Goal: Task Accomplishment & Management: Manage account settings

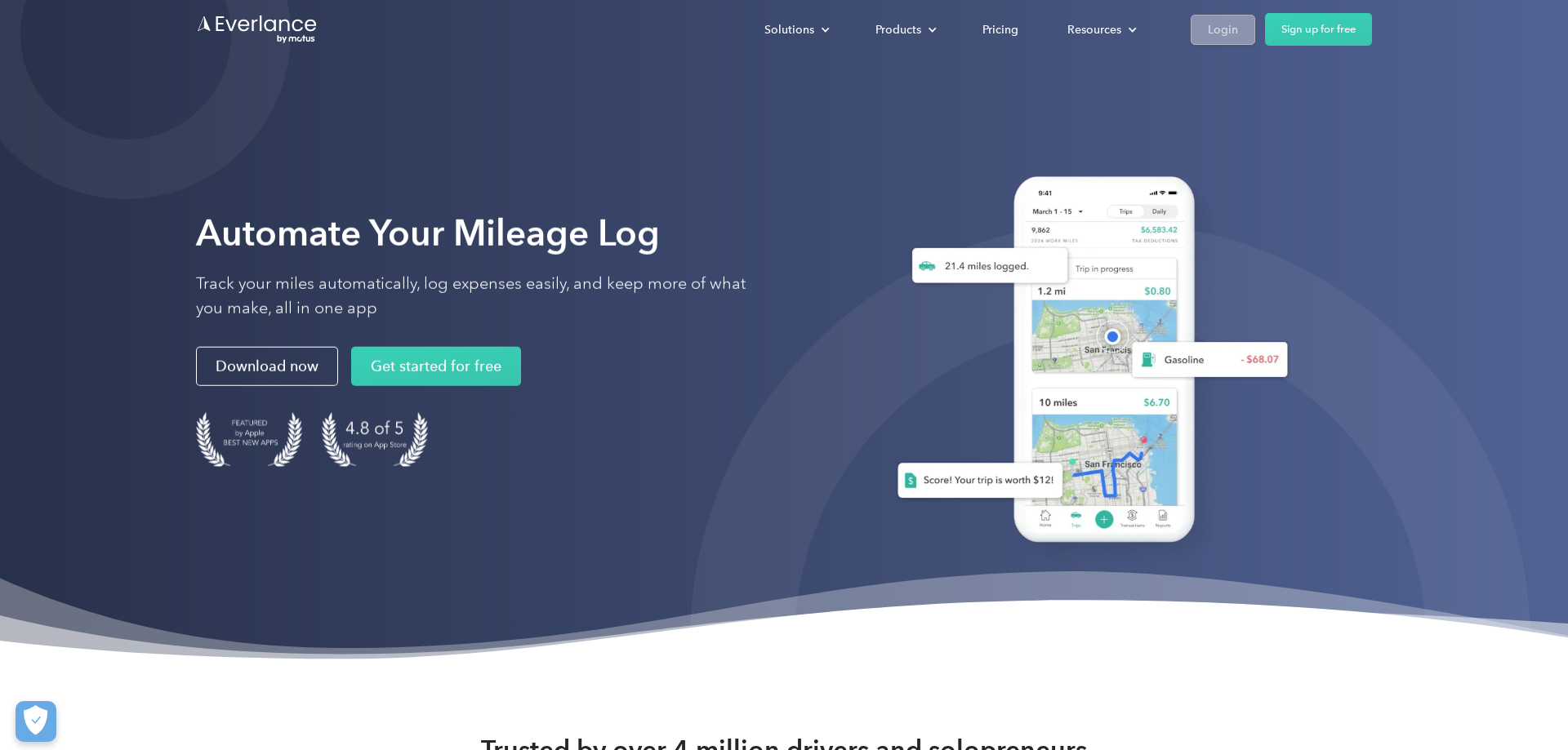
click at [1226, 33] on div "Login" at bounding box center [1222, 30] width 30 height 21
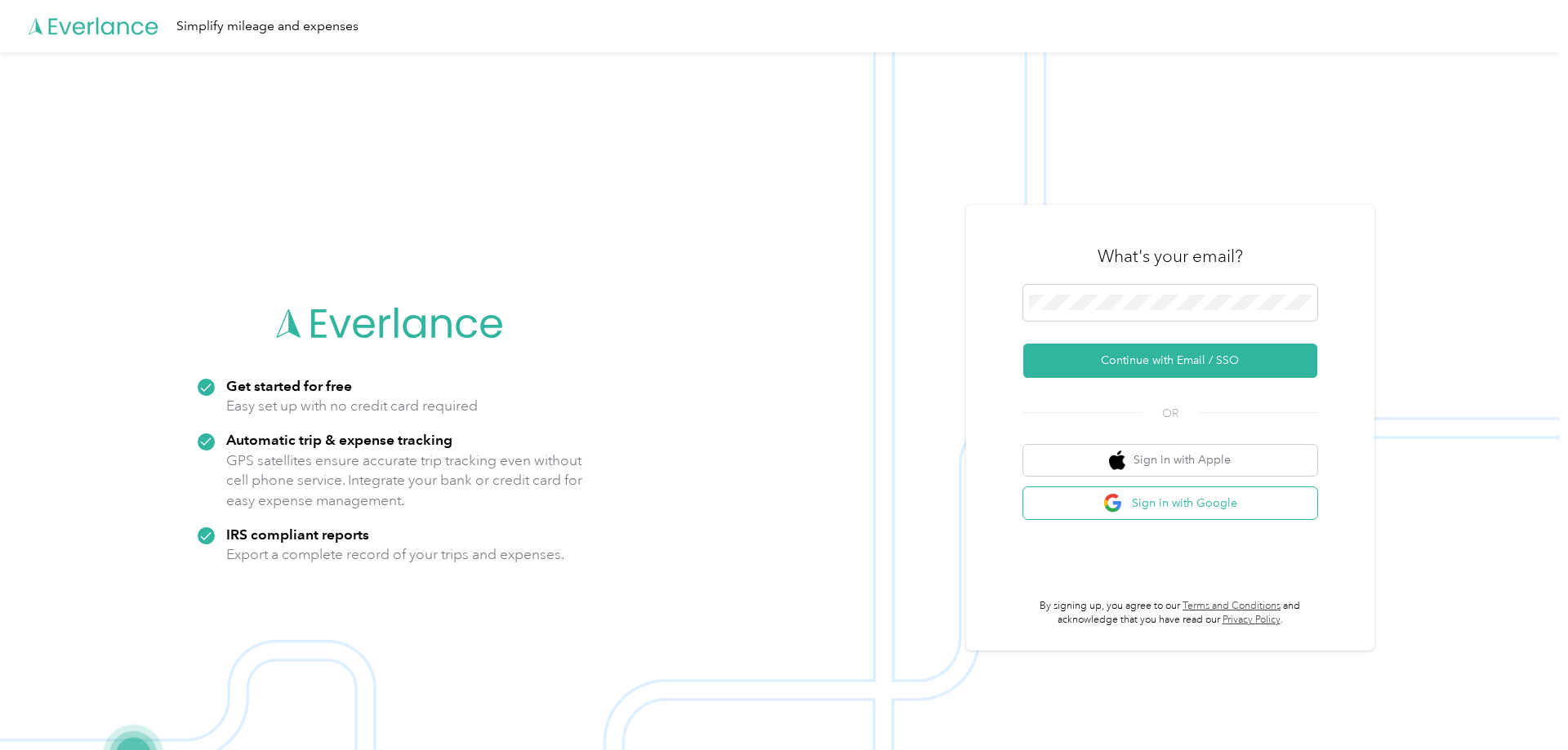
click at [1195, 507] on button "Sign in with Google" at bounding box center [1170, 503] width 294 height 32
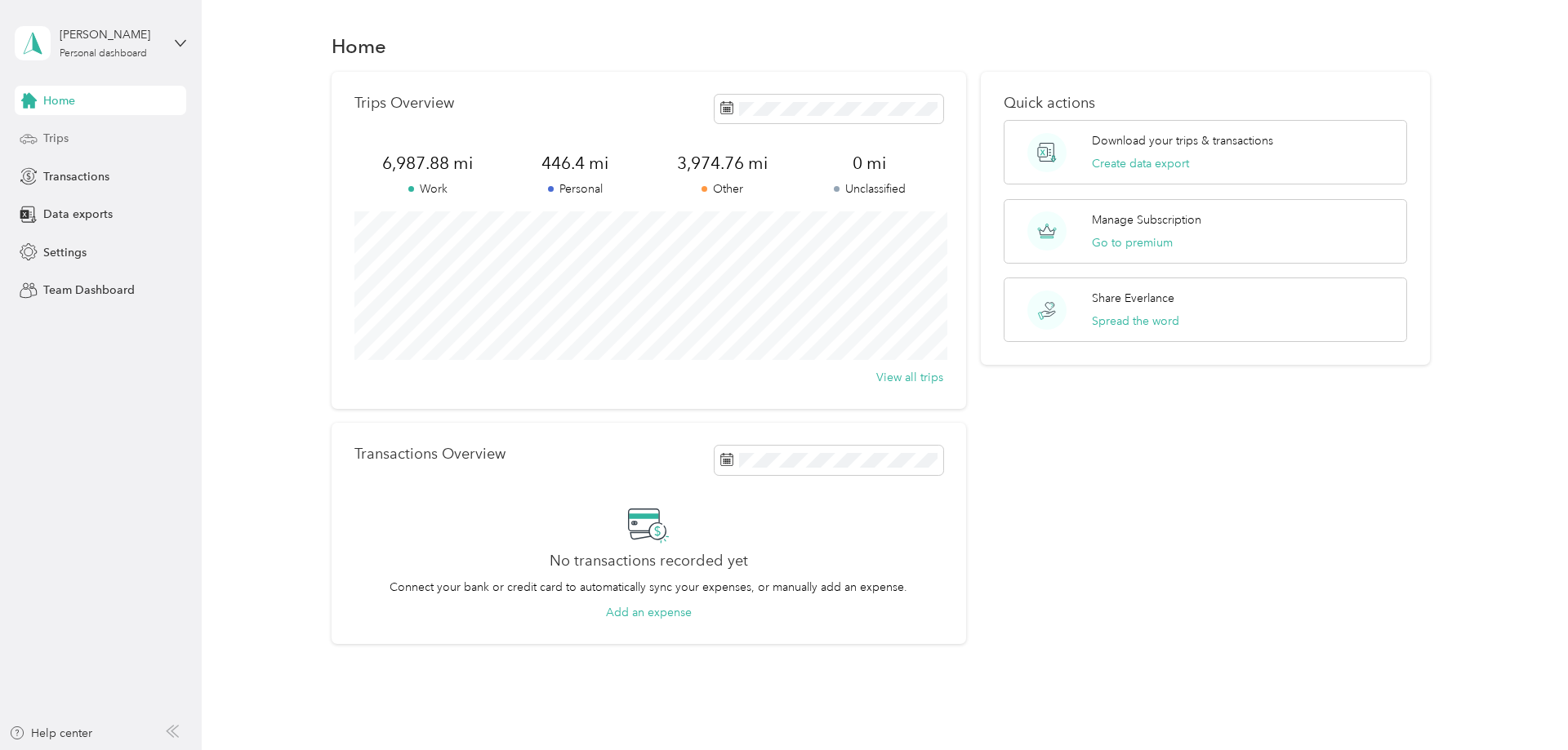
click at [66, 130] on span "Trips" at bounding box center [56, 138] width 25 height 17
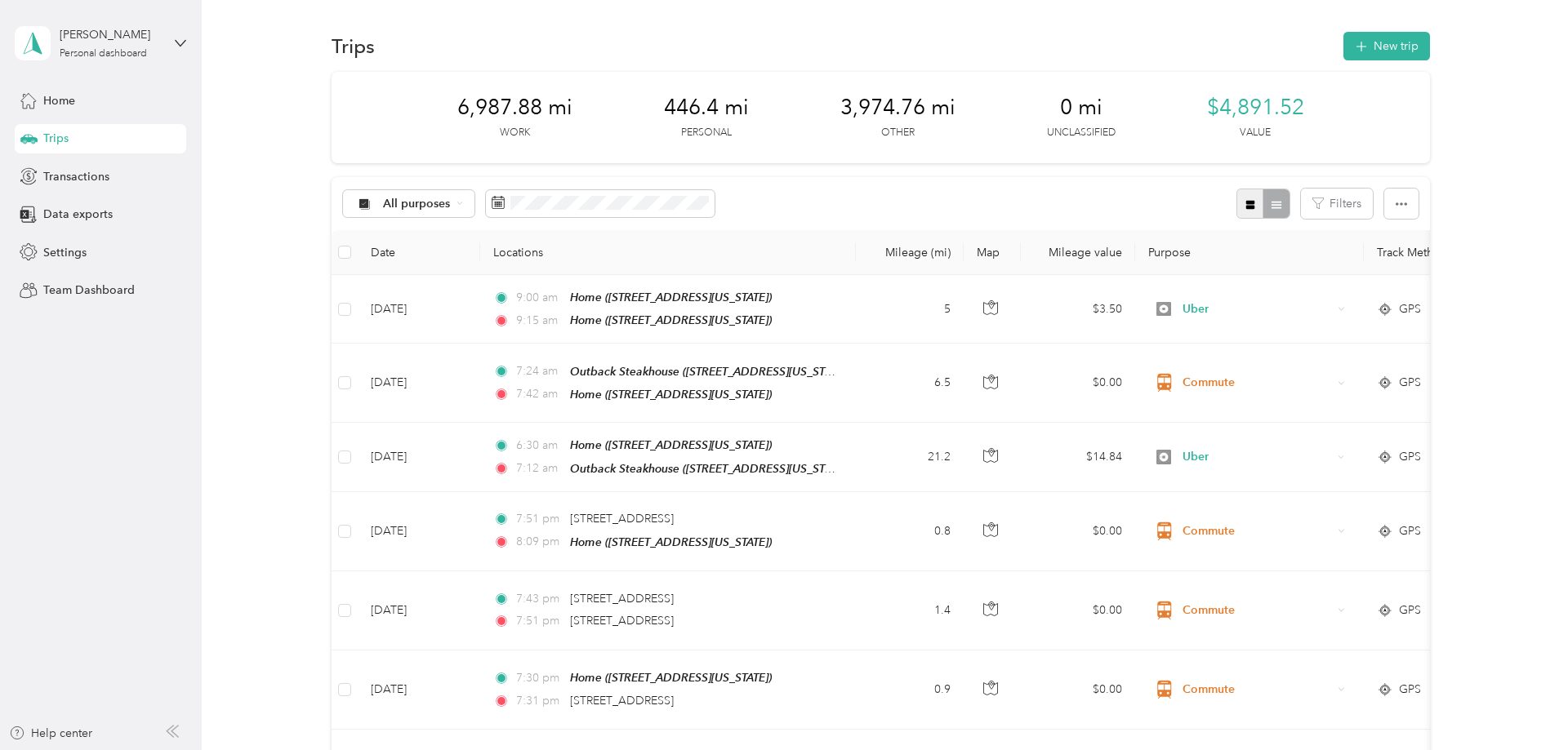
click at [1253, 199] on icon "button" at bounding box center [1250, 205] width 11 height 11
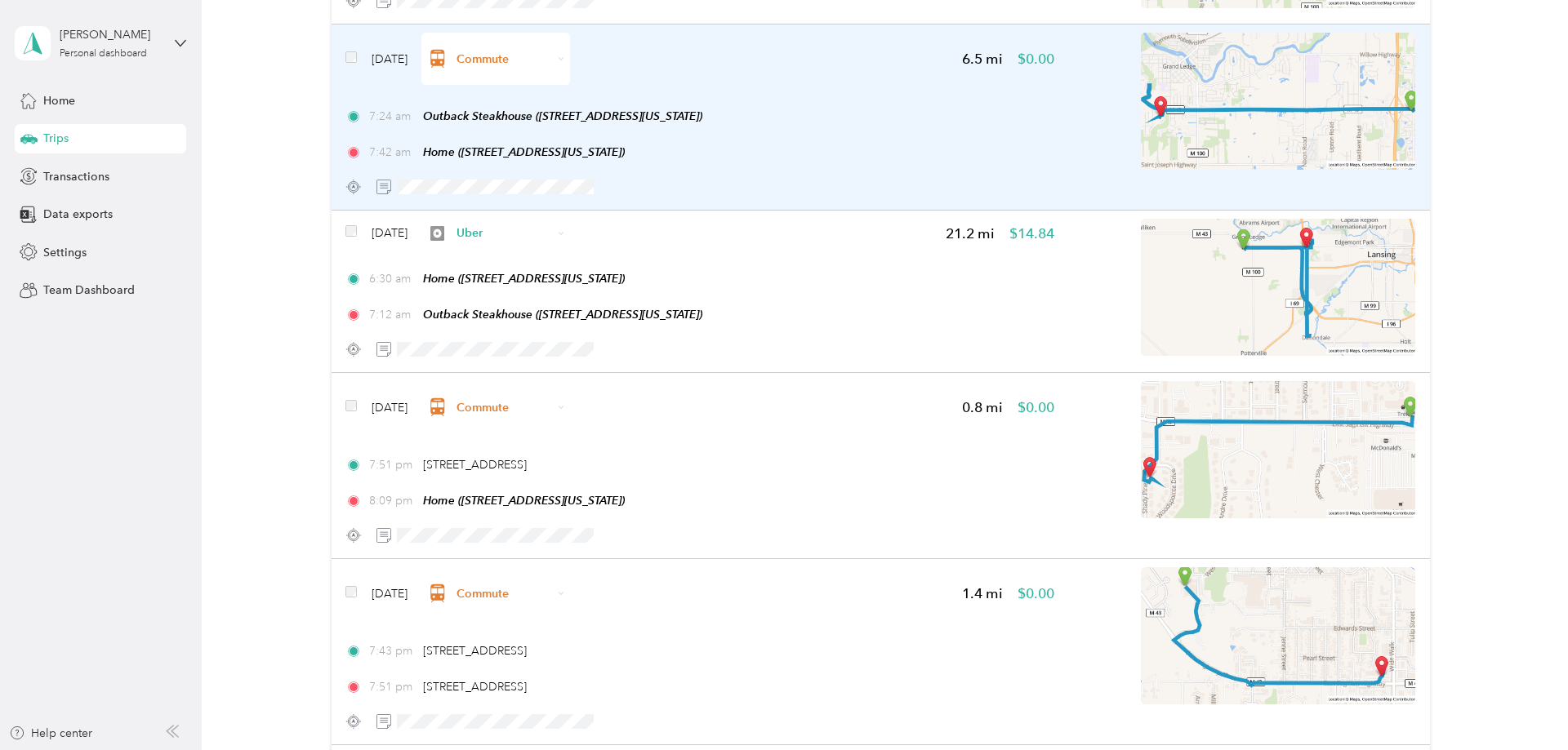
scroll to position [333, 0]
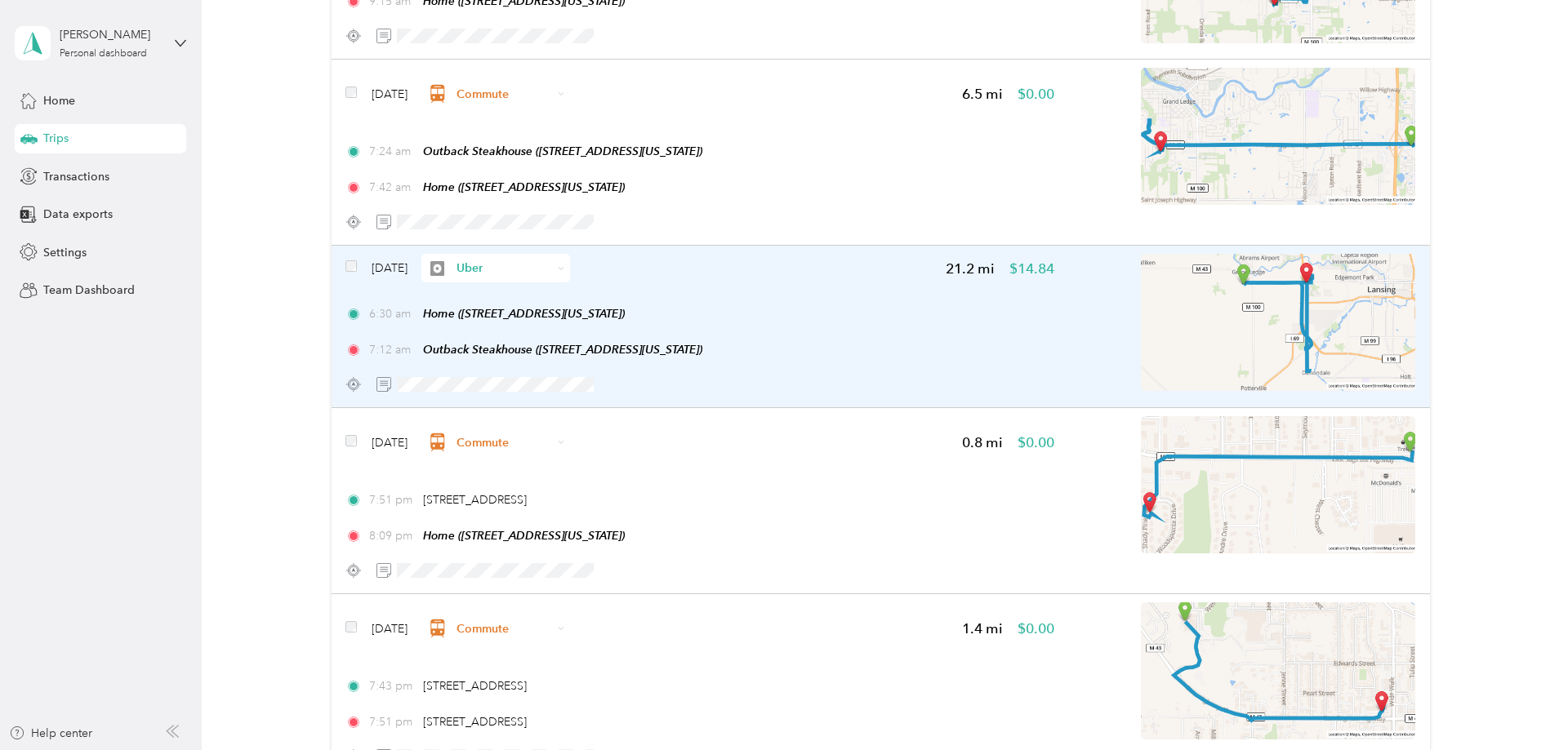
click at [1354, 296] on img at bounding box center [1277, 322] width 274 height 137
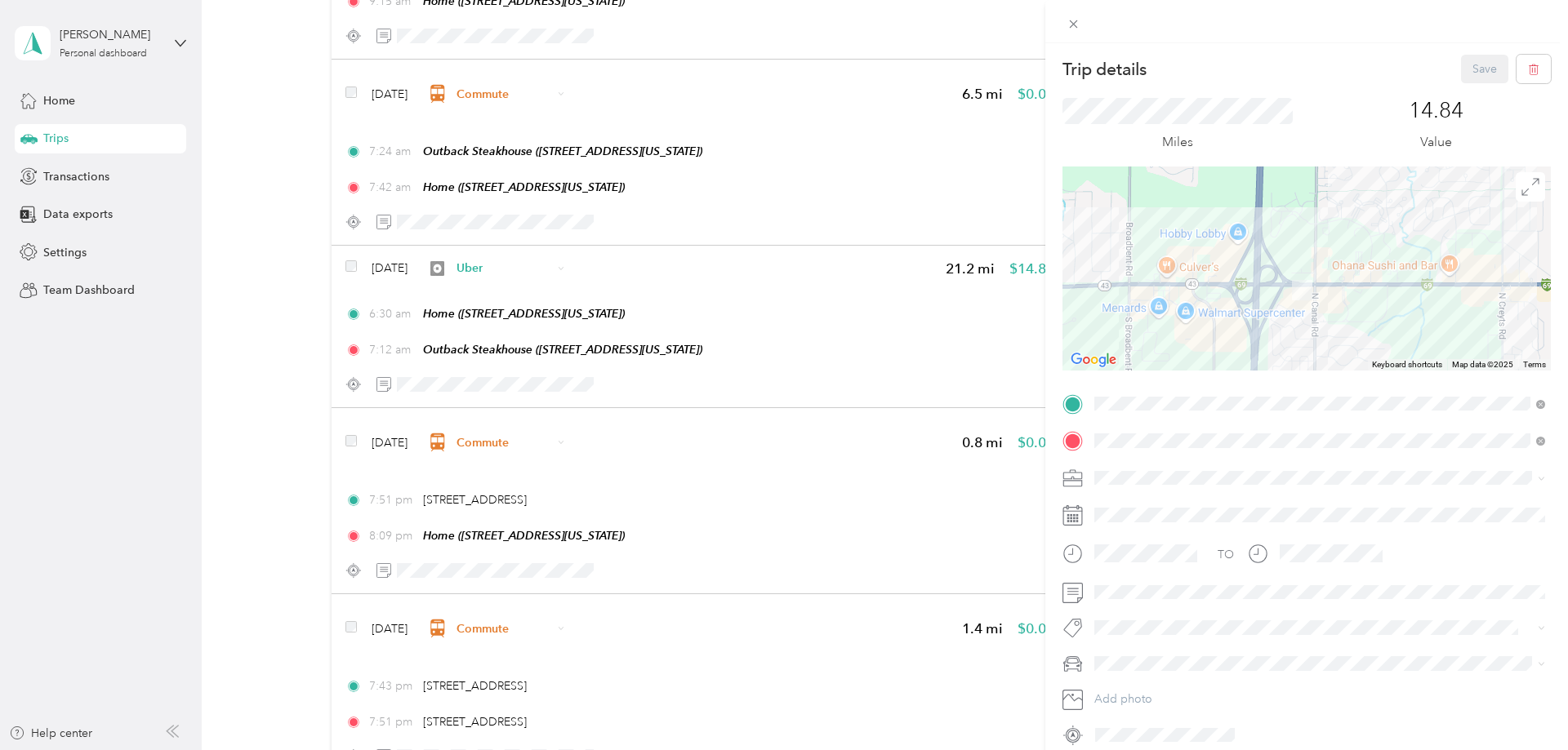
drag, startPoint x: 1369, startPoint y: 201, endPoint x: 1367, endPoint y: 284, distance: 83.0
click at [1367, 284] on div at bounding box center [1306, 268] width 488 height 204
